Goal: Task Accomplishment & Management: Use online tool/utility

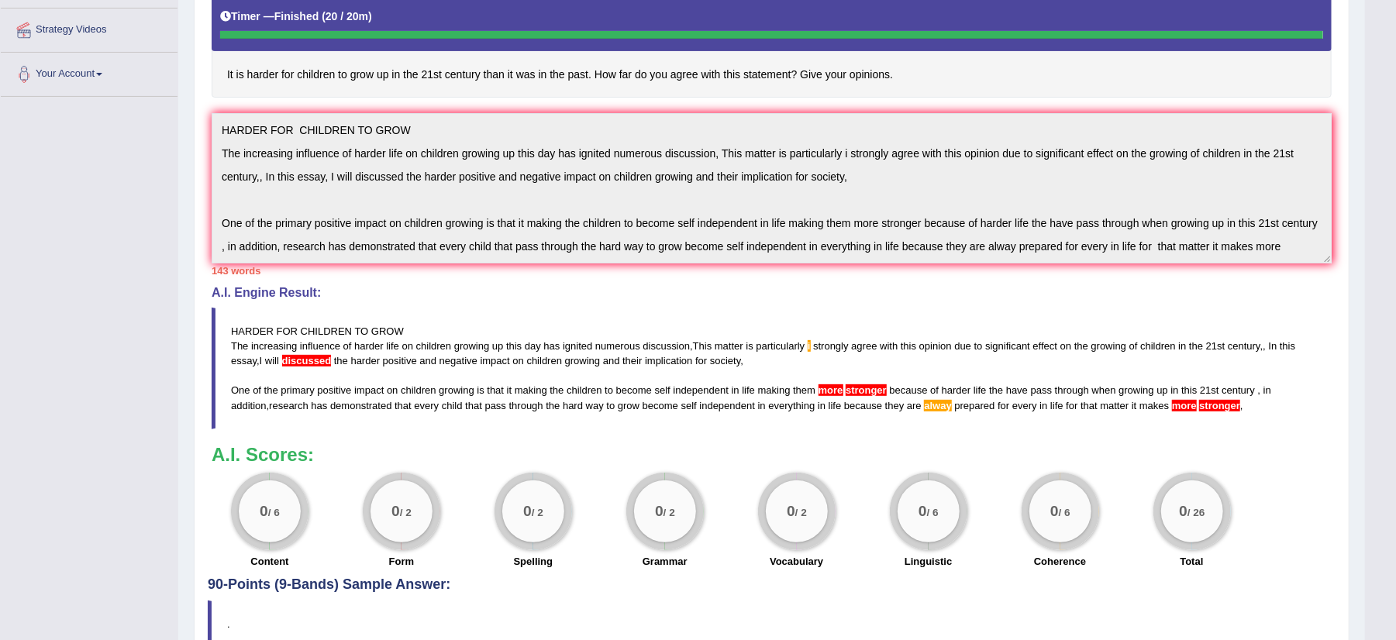
click at [702, 371] on blockquote "HARDER FOR CHILDREN TO GROW The increasing influence of harder life on children…" at bounding box center [772, 369] width 1120 height 122
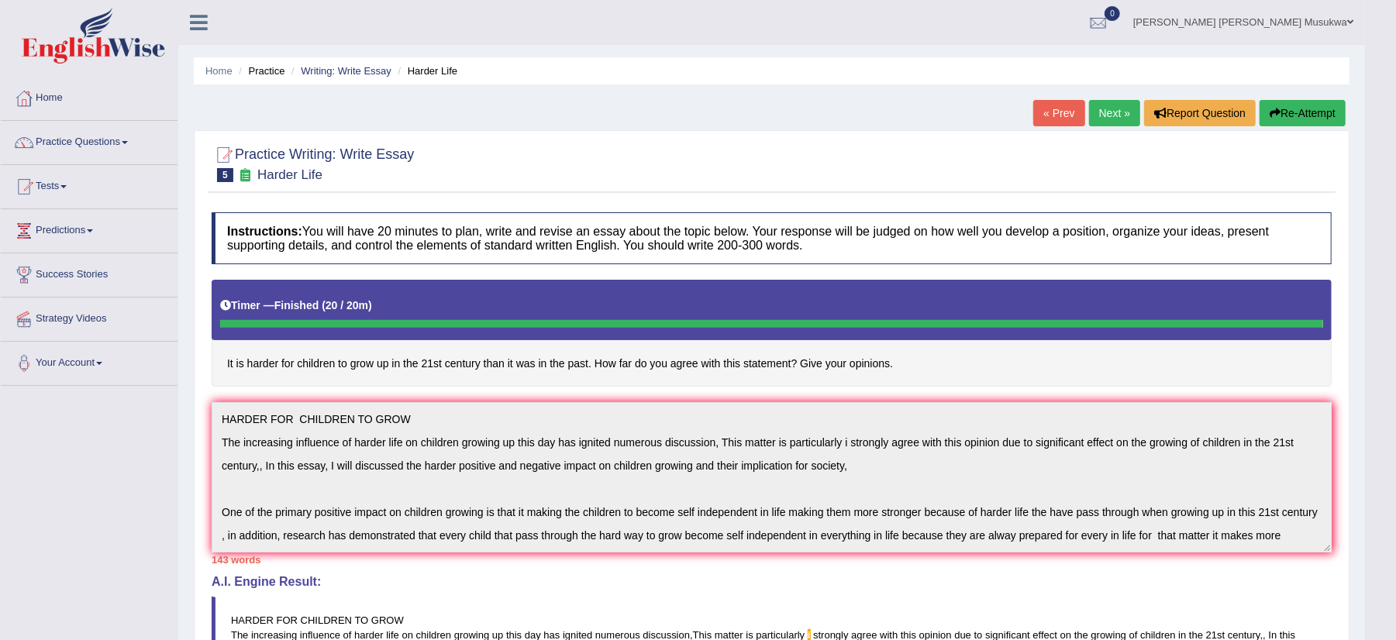
click at [1102, 105] on link "Next »" at bounding box center [1114, 113] width 51 height 26
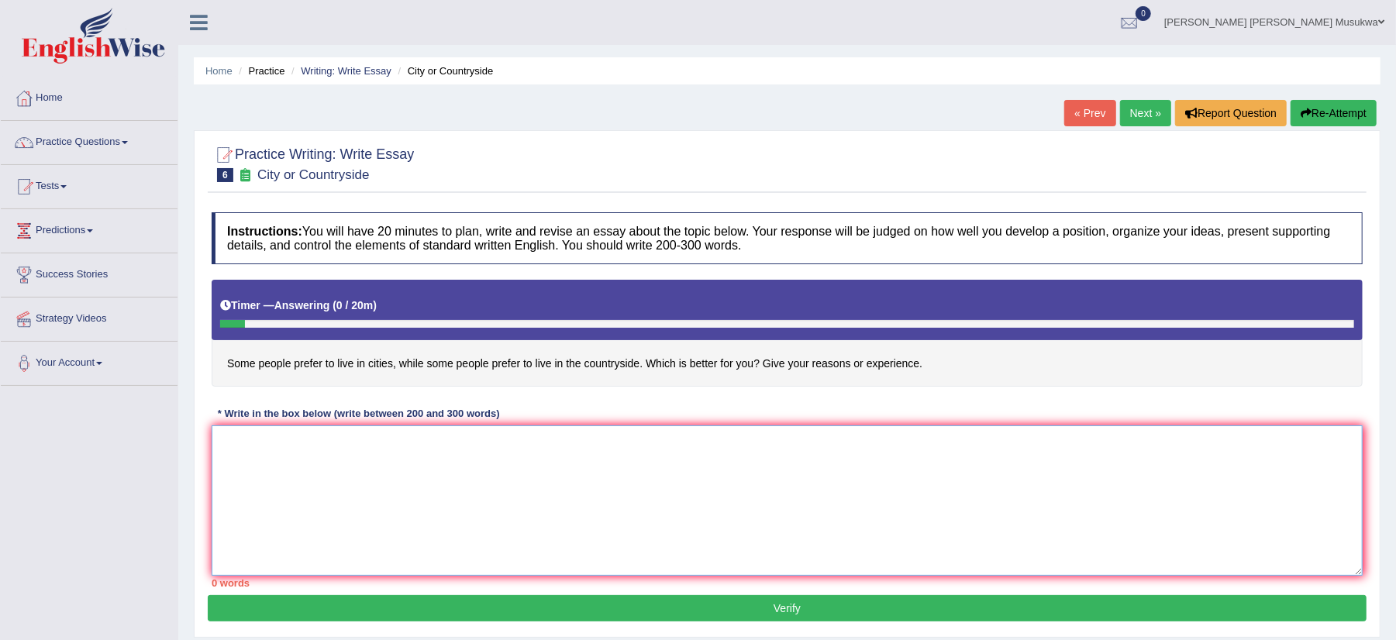
click at [431, 463] on textarea at bounding box center [787, 501] width 1151 height 150
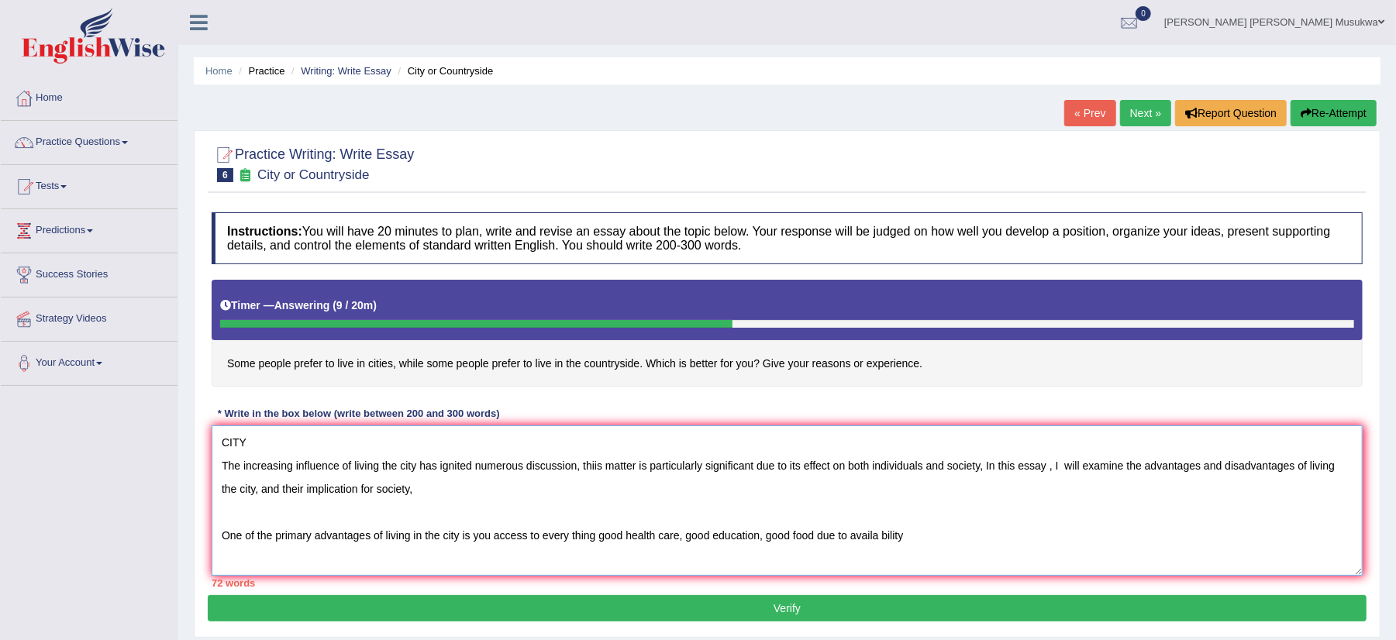
click at [884, 538] on textarea "CITY The increasing influence of living the city has ignited numerous discussio…" at bounding box center [787, 501] width 1151 height 150
click at [912, 532] on textarea "CITY The increasing influence of living the city has ignited numerous discussio…" at bounding box center [787, 501] width 1151 height 150
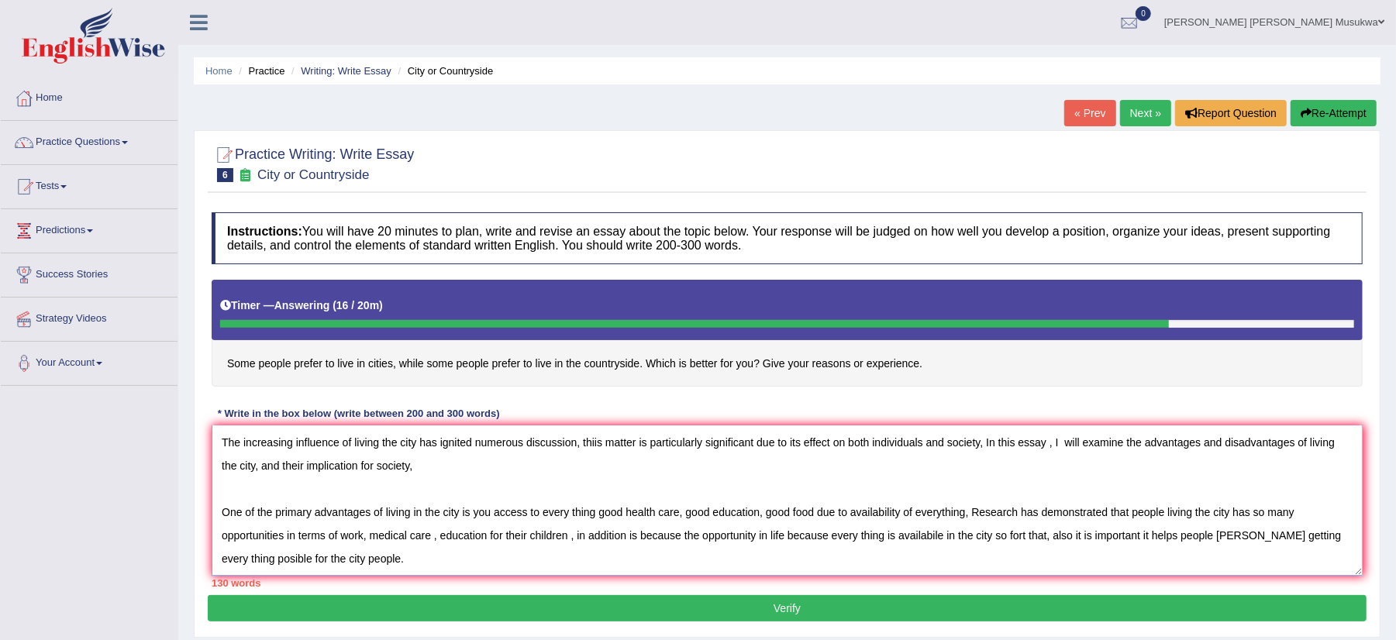
scroll to position [60, 0]
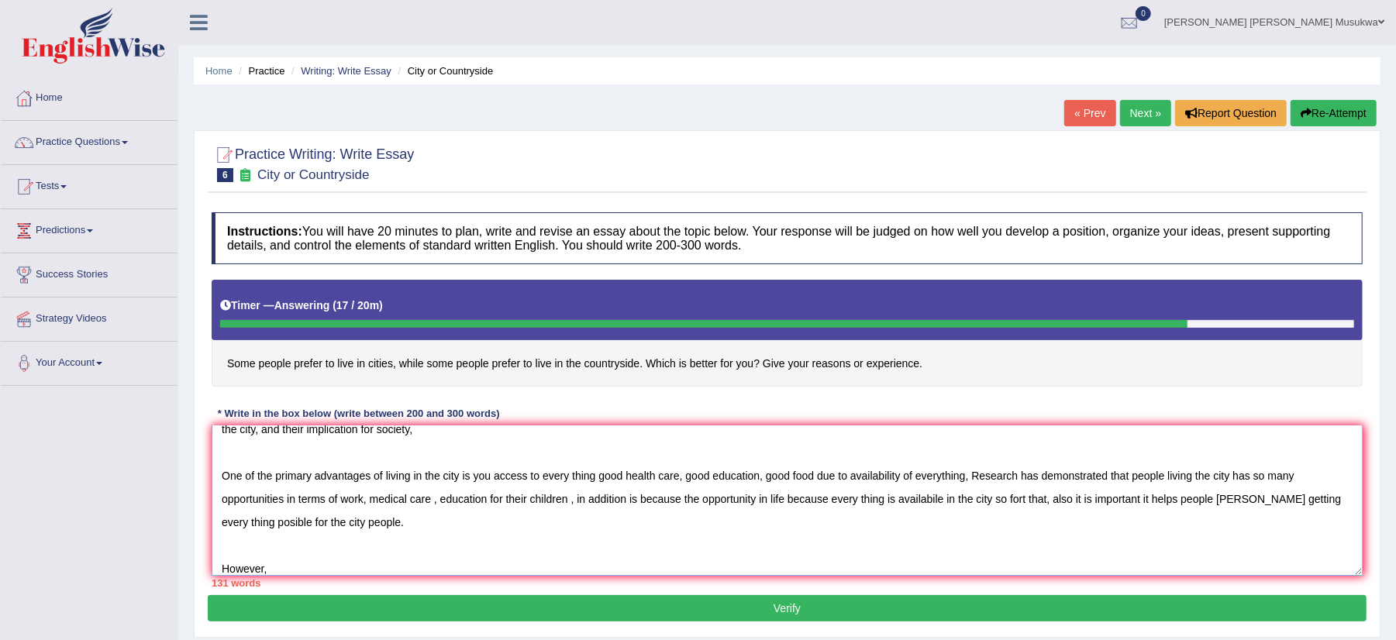
click at [361, 526] on textarea "CITY The increasing influence of living the city has ignited numerous discussio…" at bounding box center [787, 501] width 1151 height 150
click at [268, 569] on textarea "CITY The increasing influence of living the city has ignited numerous discussio…" at bounding box center [787, 501] width 1151 height 150
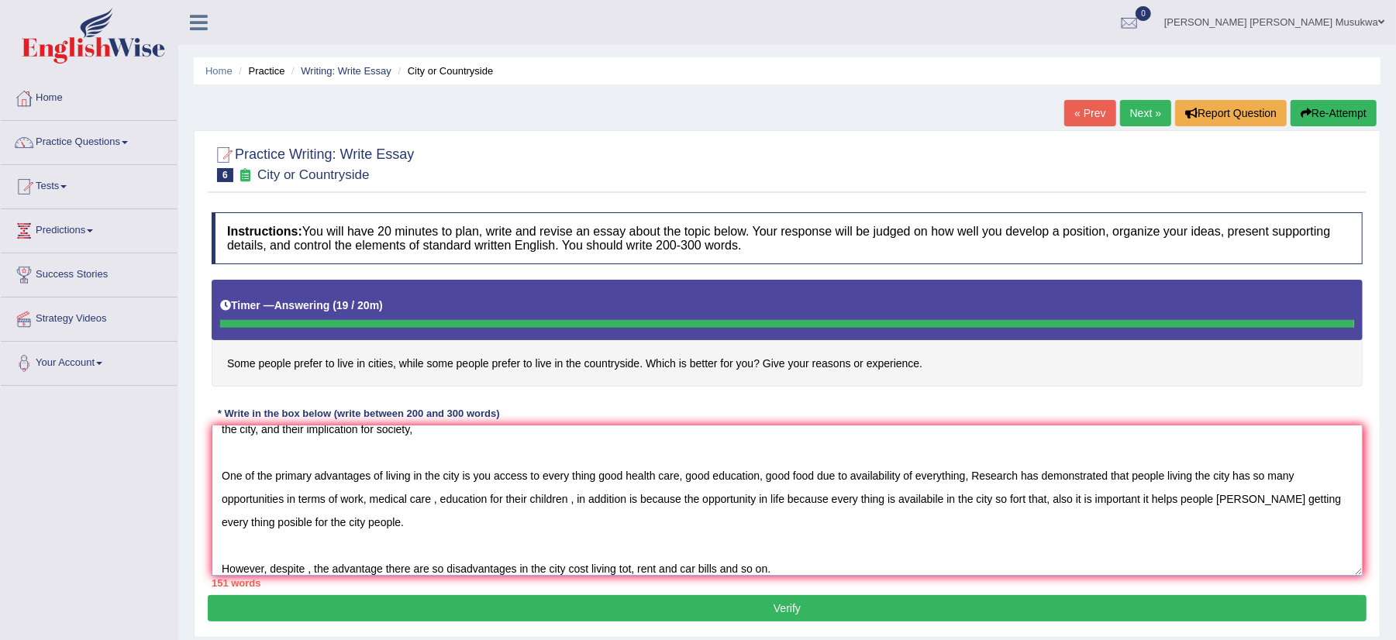
type textarea "CITY The increasing influence of living the city has ignited numerous discussio…"
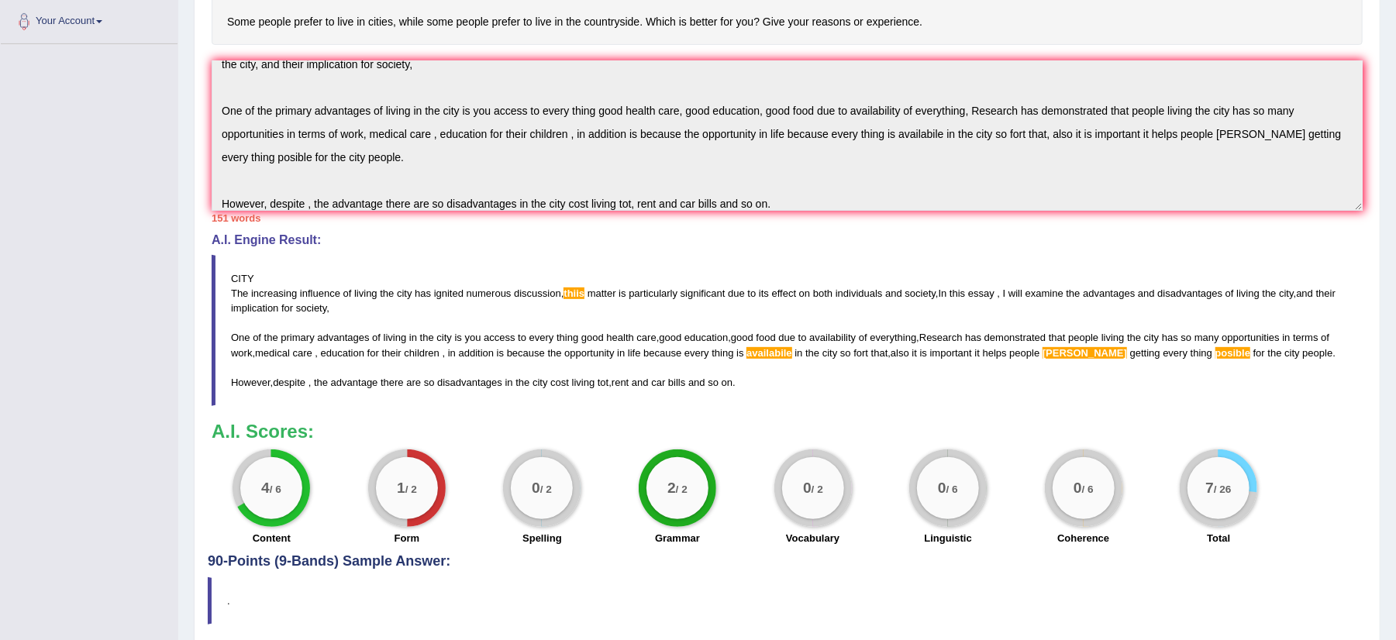
scroll to position [372, 0]
